Goal: Find specific page/section: Find specific page/section

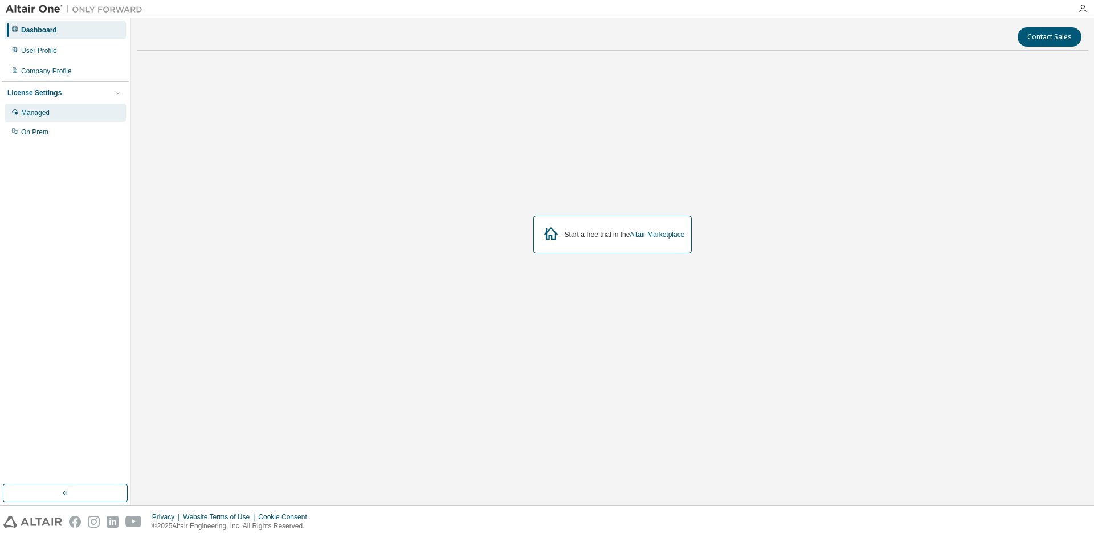
click at [55, 116] on div "Managed" at bounding box center [65, 113] width 121 height 18
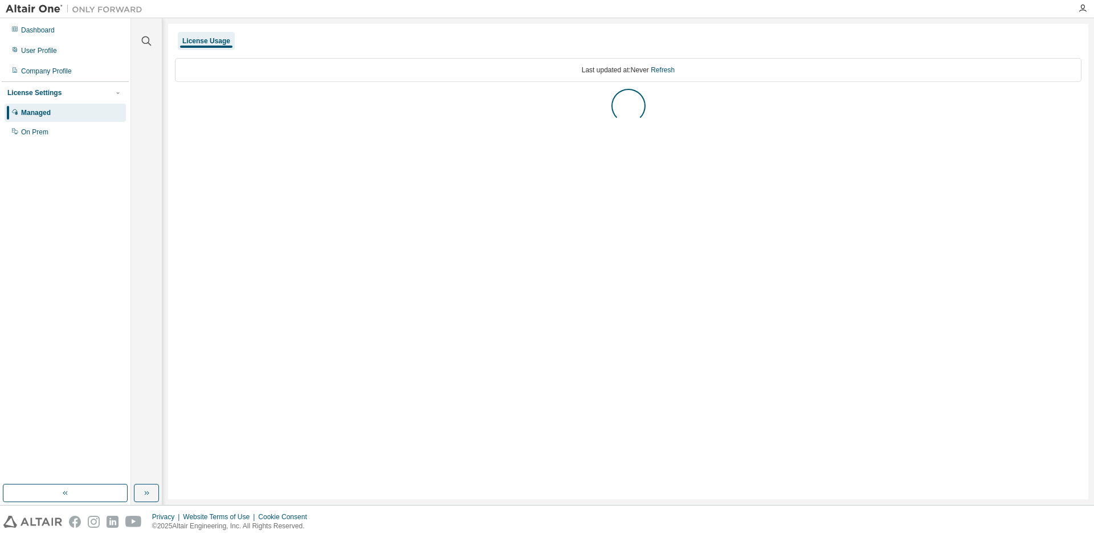
click at [94, 495] on button "button" at bounding box center [65, 493] width 125 height 18
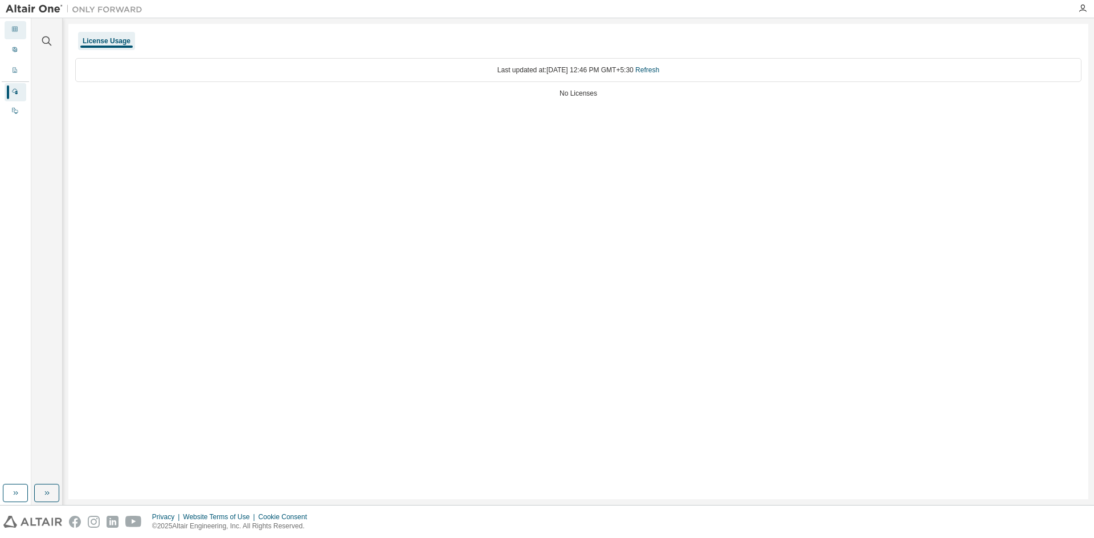
click at [15, 33] on div at bounding box center [14, 30] width 7 height 9
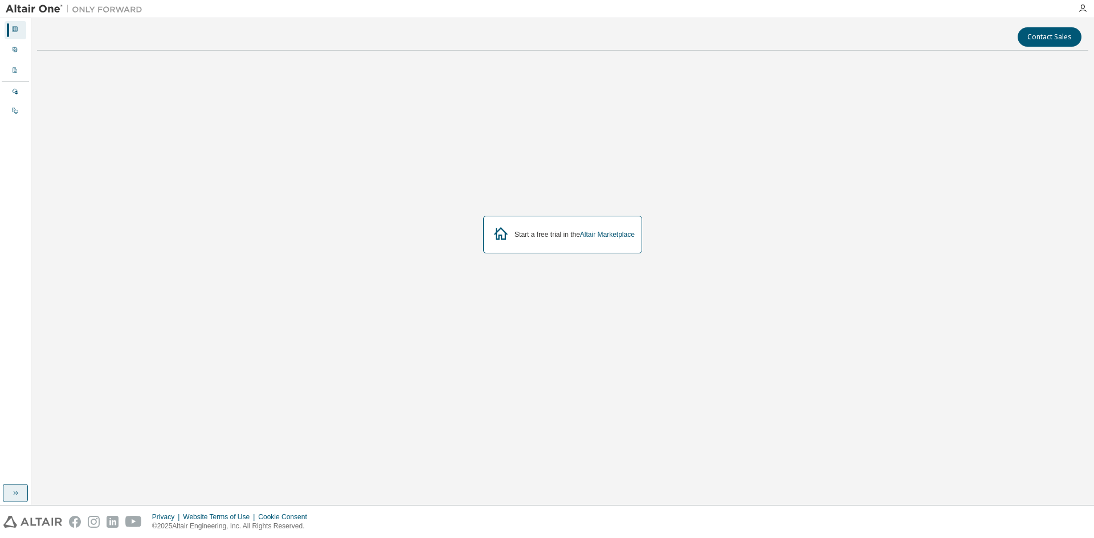
click at [13, 497] on icon "button" at bounding box center [15, 493] width 9 height 9
